Goal: Transaction & Acquisition: Purchase product/service

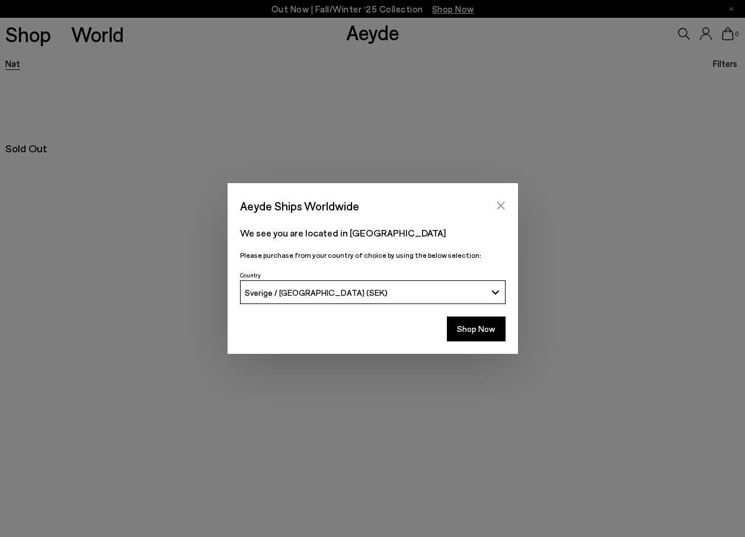
click at [499, 208] on icon "Close" at bounding box center [501, 206] width 8 height 8
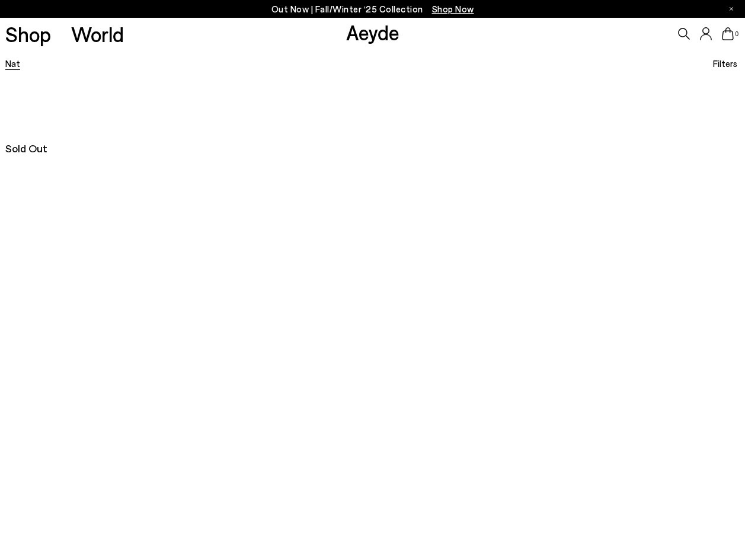
click at [10, 44] on link "Shop" at bounding box center [28, 34] width 46 height 21
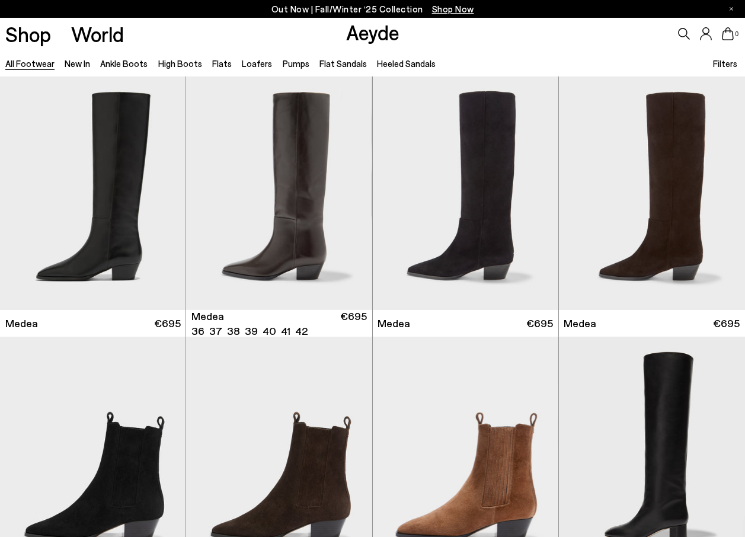
scroll to position [190, 0]
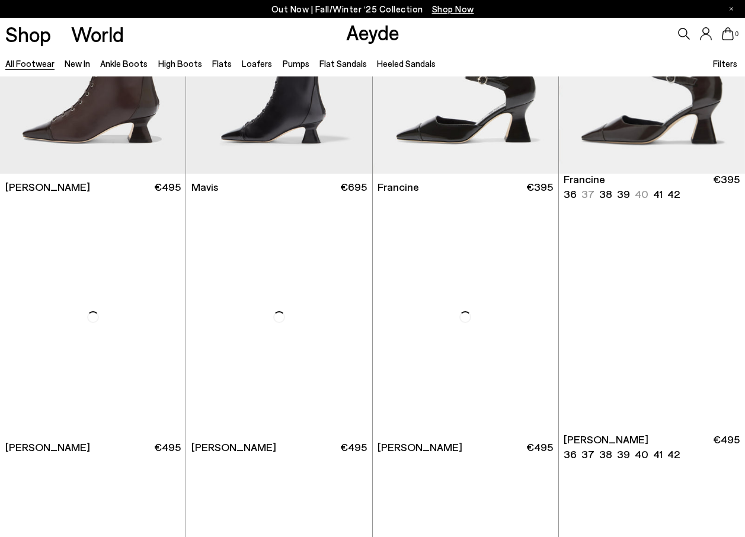
scroll to position [1913, 0]
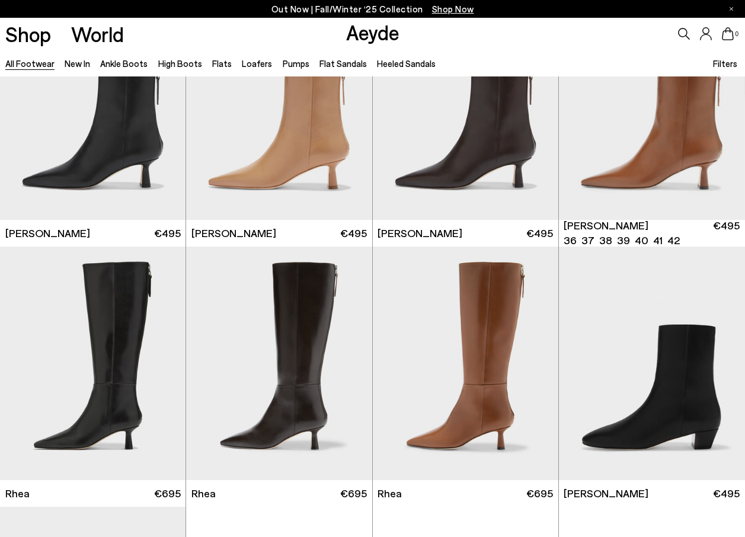
click at [678, 38] on icon at bounding box center [684, 34] width 12 height 12
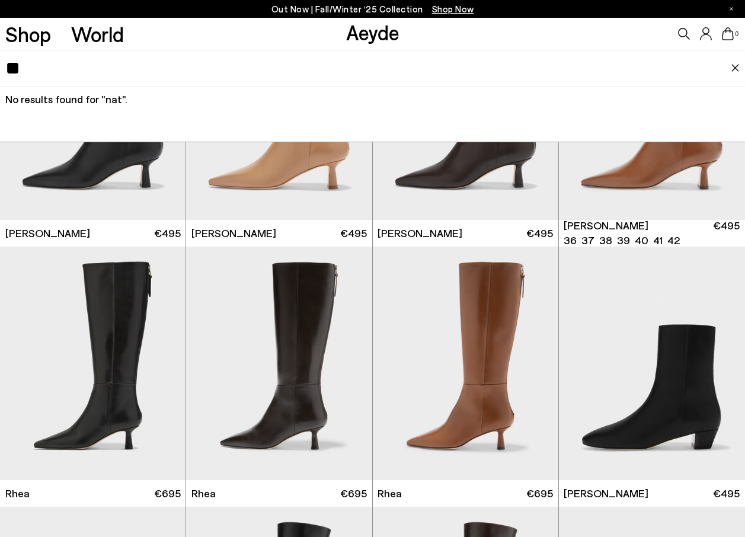
type input "*"
